Goal: Obtain resource: Download file/media

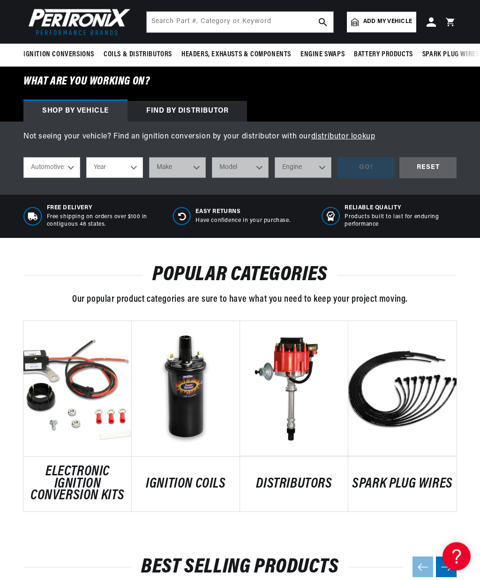
click at [134, 168] on select "Year 2022 2021 2020 2019 2018 2017 2016 2015 2014 2013 2012 2011 2010 2009 2008…" at bounding box center [114, 168] width 57 height 21
select select "1968"
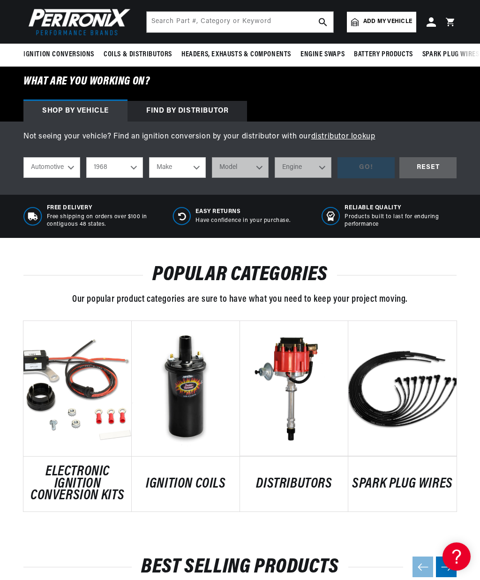
click at [195, 166] on select "Make Alfa Romeo American Motors Aston Martin Austin Austin Healey Avanti Bentle…" at bounding box center [177, 167] width 57 height 21
select select "Chevrolet"
click at [256, 172] on select "Model Bel Air Biscayne C10 Pickup C10 Suburban C20 Pickup C20 Suburban C30 Pick…" at bounding box center [240, 167] width 57 height 21
select select "Corvette"
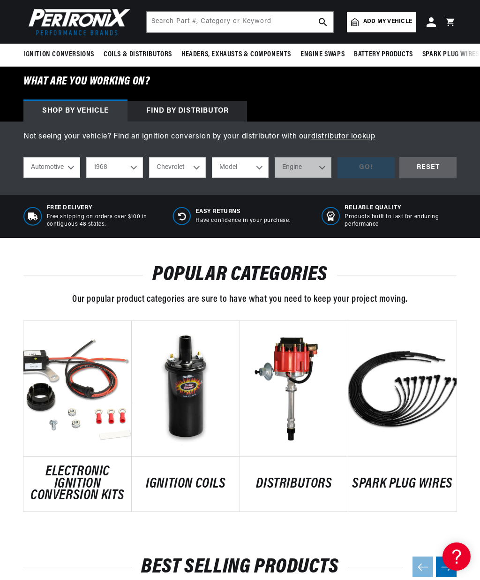
scroll to position [0, 91]
select select "Corvette"
click at [321, 171] on select "Engine 4.6L 7.4L 327cid / 5.3L 327cid / 5.4L 350cid / 5.7L 396cid / 6.5L 427cid…" at bounding box center [303, 167] width 57 height 21
select select "327cid-5.3L"
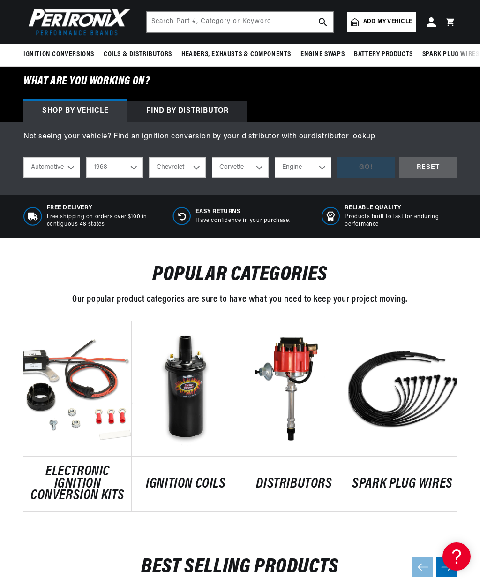
select select "327cid-5.3L"
click at [368, 165] on div "GO!" at bounding box center [366, 167] width 57 height 21
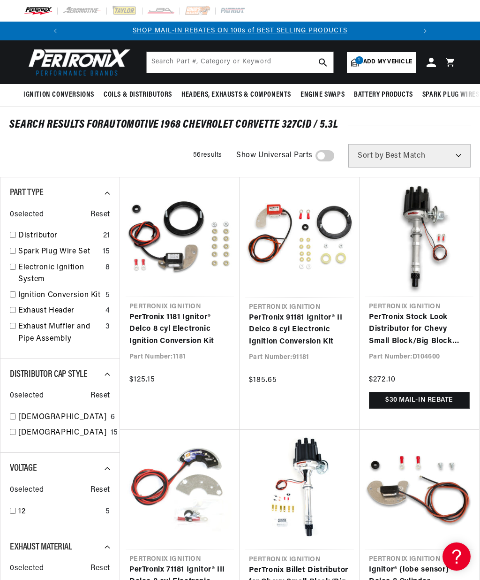
click at [419, 311] on link "PerTronix Stock Look Distributor for Chevy Small Block/Big Block Engines" at bounding box center [419, 329] width 101 height 36
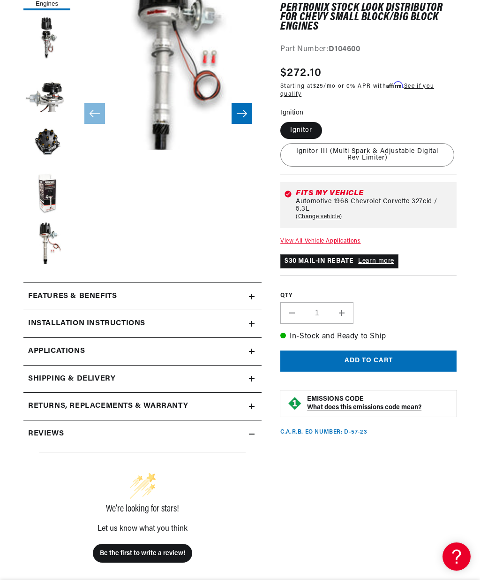
scroll to position [174, 0]
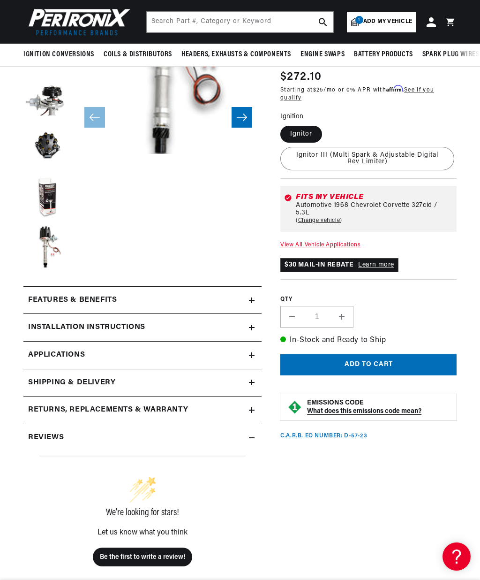
click at [254, 327] on icon at bounding box center [252, 327] width 6 height 0
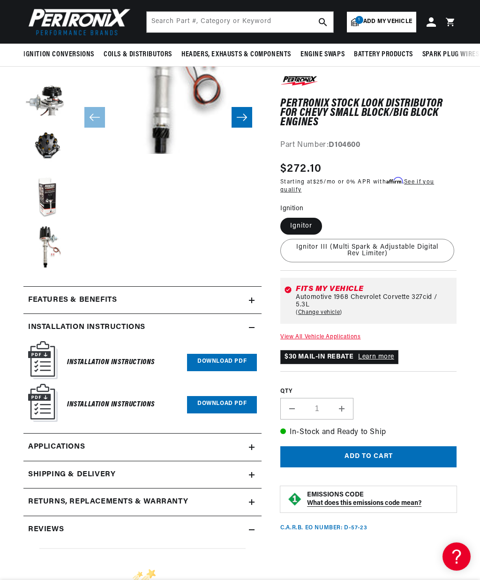
scroll to position [0, 0]
click at [221, 357] on link "Download PDF" at bounding box center [222, 362] width 70 height 17
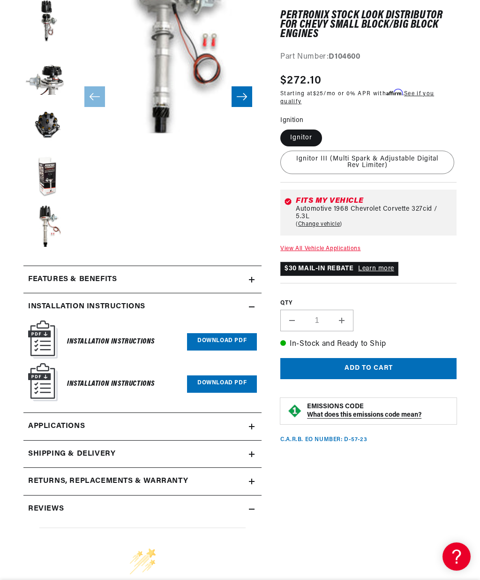
click at [219, 381] on link "Download PDF" at bounding box center [222, 383] width 70 height 17
